Goal: Task Accomplishment & Management: Use online tool/utility

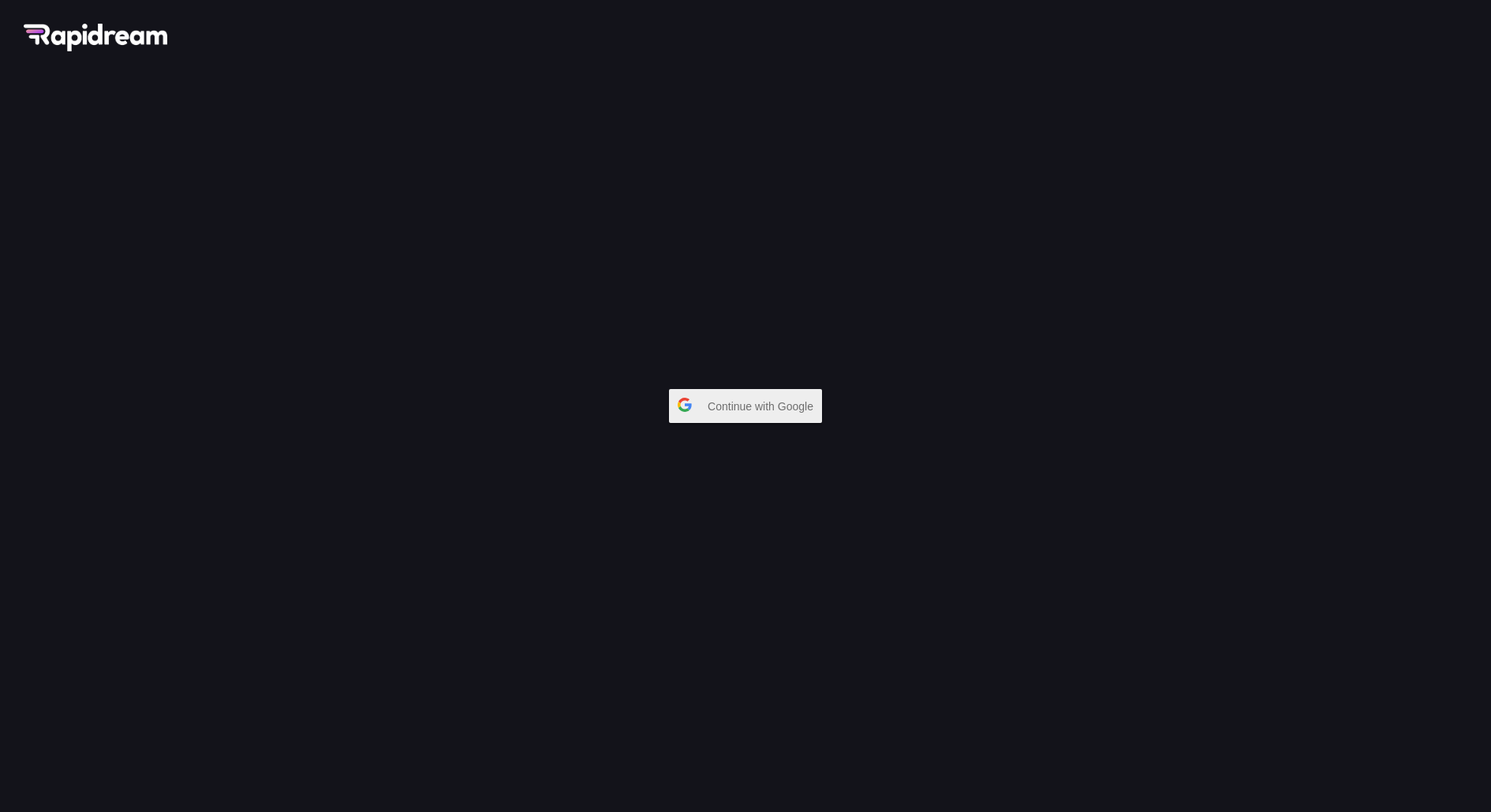
click at [786, 400] on span "Continue with Google" at bounding box center [764, 406] width 114 height 29
click at [764, 400] on span "Continue with Google" at bounding box center [764, 406] width 114 height 29
click at [751, 401] on span "Continue with Google" at bounding box center [764, 406] width 114 height 29
click at [656, 350] on div "Continue with Google" at bounding box center [745, 406] width 1491 height 812
click at [737, 420] on button "Continue with Google" at bounding box center [746, 406] width 153 height 34
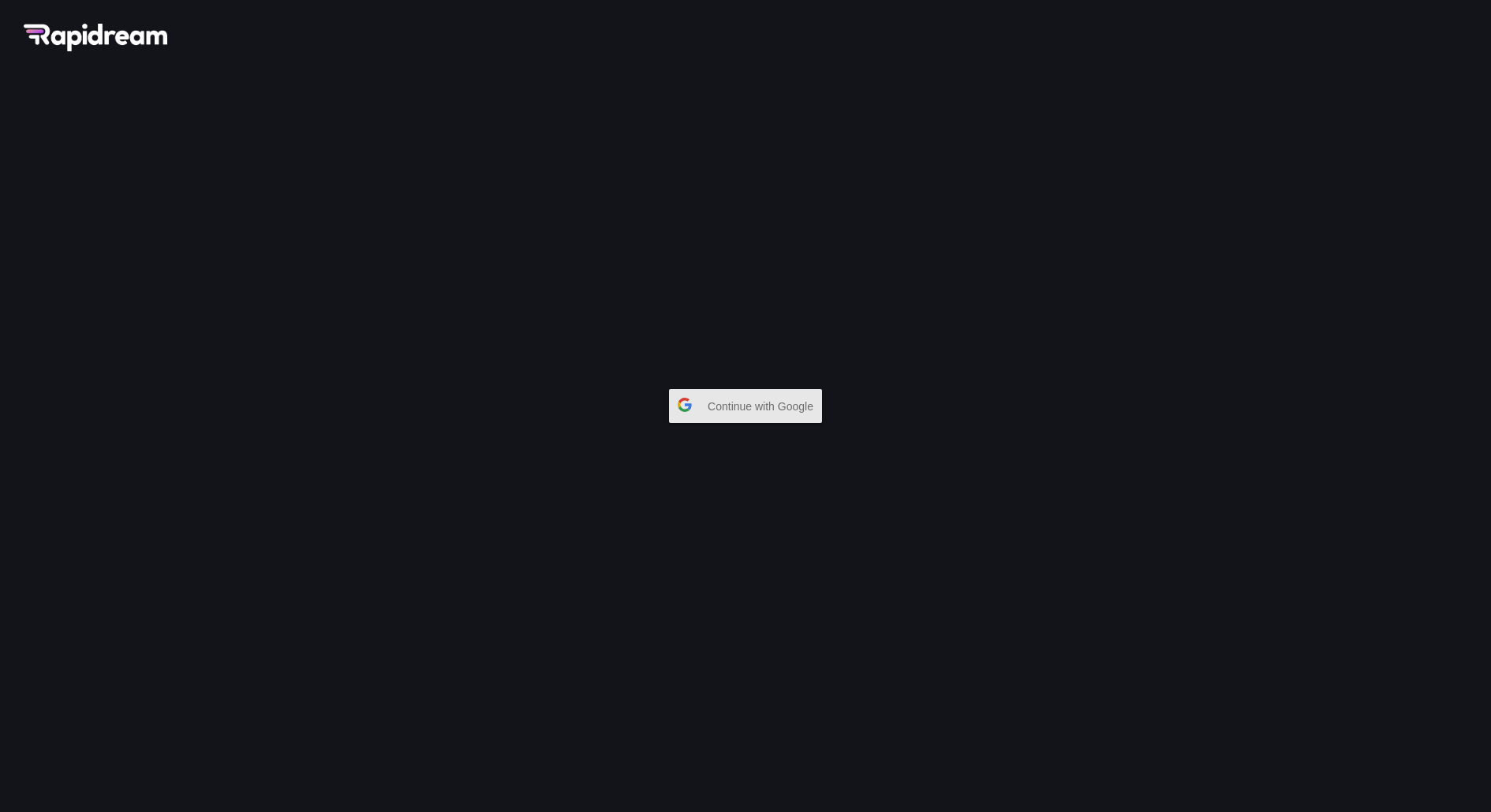
click at [708, 417] on span "Continue with Google" at bounding box center [764, 406] width 114 height 29
click at [1061, 268] on div "Continue with Google" at bounding box center [745, 406] width 1491 height 812
